Goal: Task Accomplishment & Management: Use online tool/utility

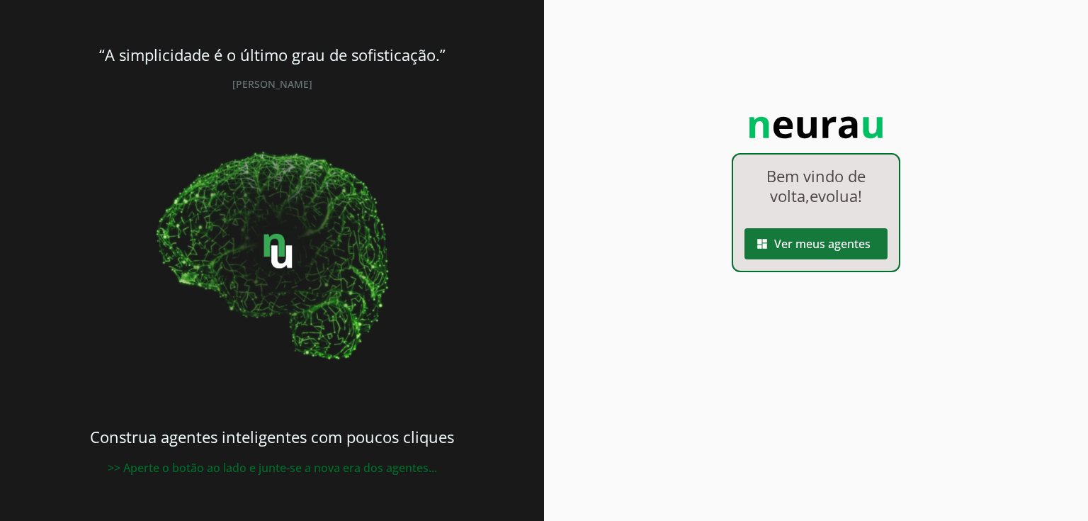
click at [852, 252] on span at bounding box center [816, 244] width 143 height 34
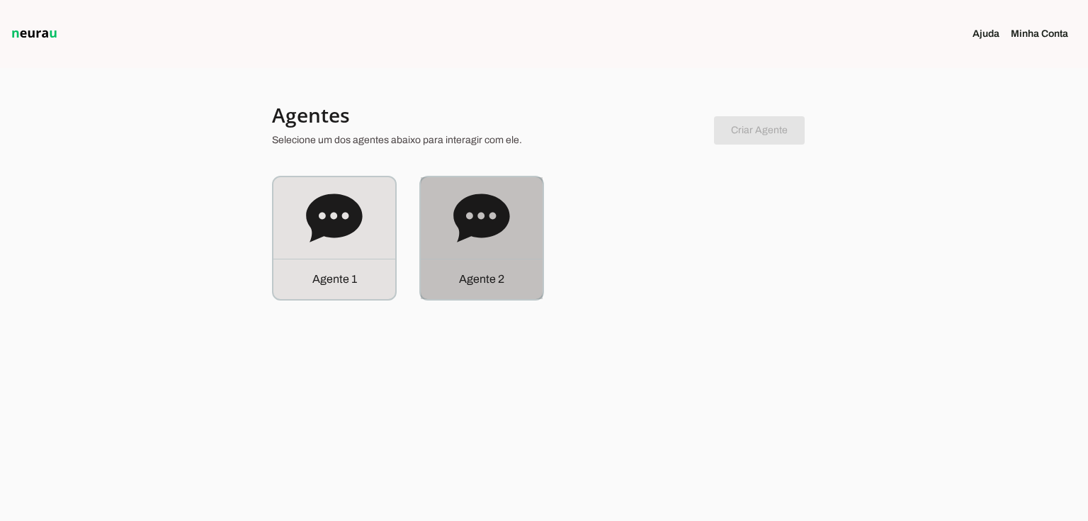
click at [477, 215] on icon at bounding box center [481, 217] width 56 height 48
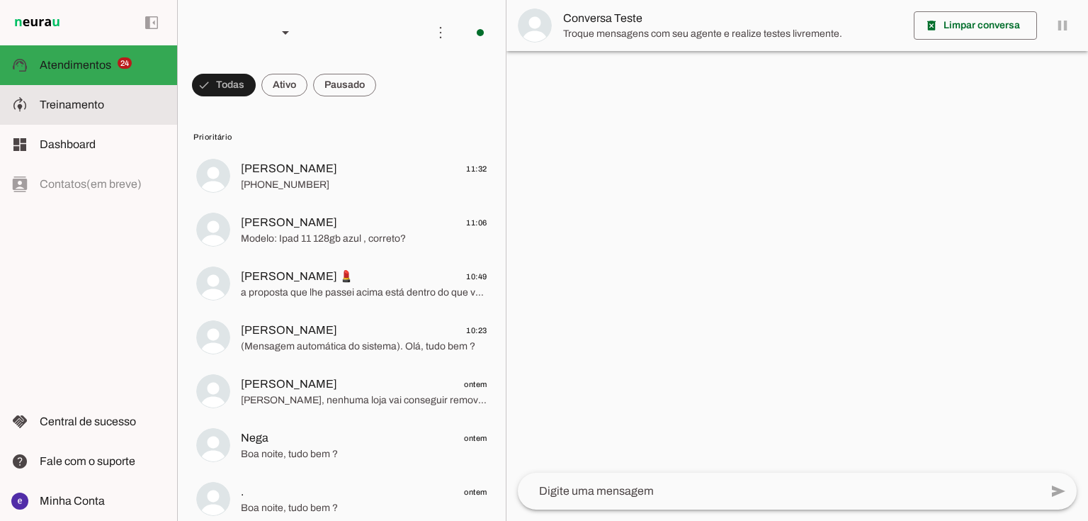
click at [131, 99] on slot at bounding box center [103, 104] width 126 height 17
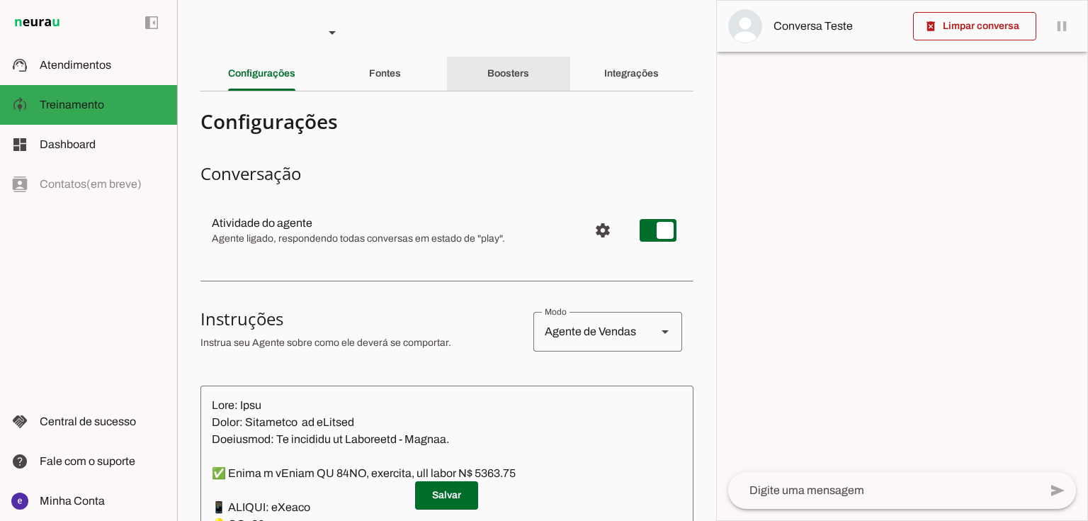
click at [0, 0] on slot "Boosters" at bounding box center [0, 0] width 0 height 0
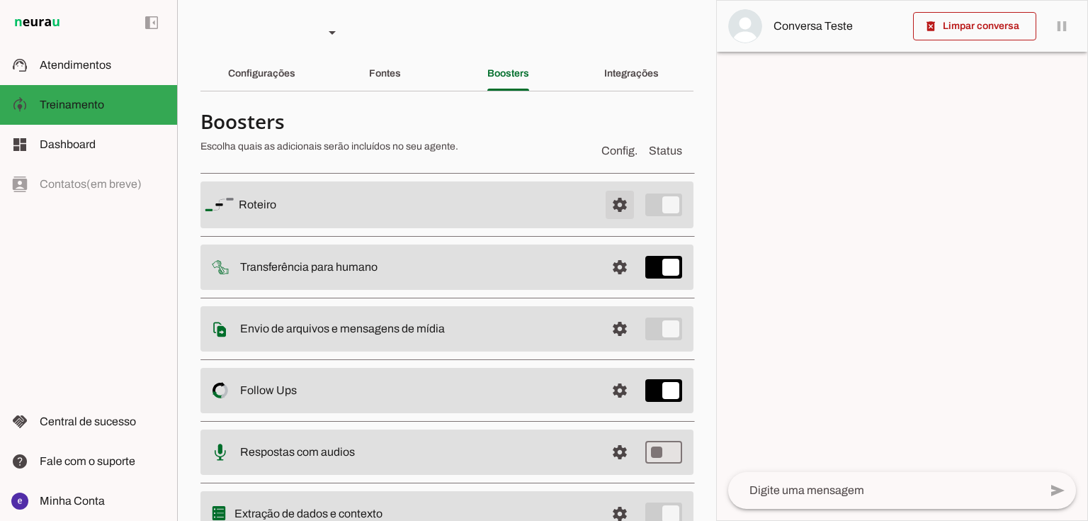
click at [618, 198] on span at bounding box center [620, 205] width 34 height 34
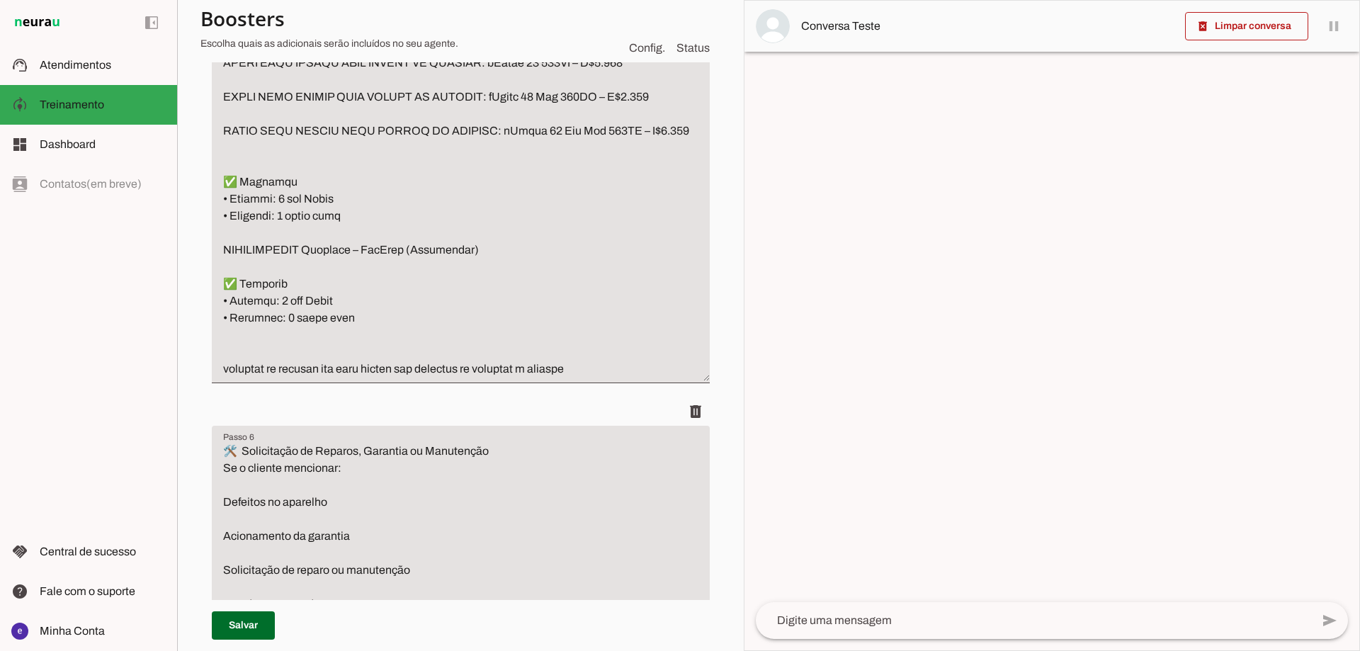
scroll to position [4024, 0]
drag, startPoint x: 1087, startPoint y: 0, endPoint x: 932, endPoint y: 285, distance: 324.3
click at [961, 295] on div at bounding box center [1052, 326] width 615 height 650
